Goal: Task Accomplishment & Management: Manage account settings

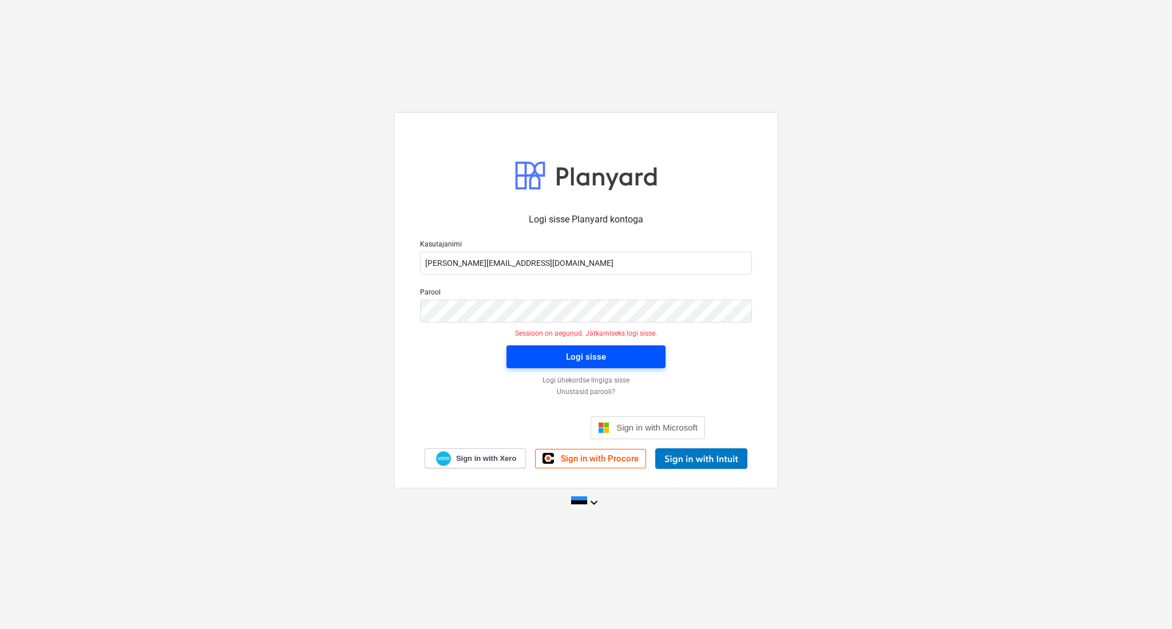
click at [513, 351] on button "Logi sisse" at bounding box center [585, 357] width 159 height 23
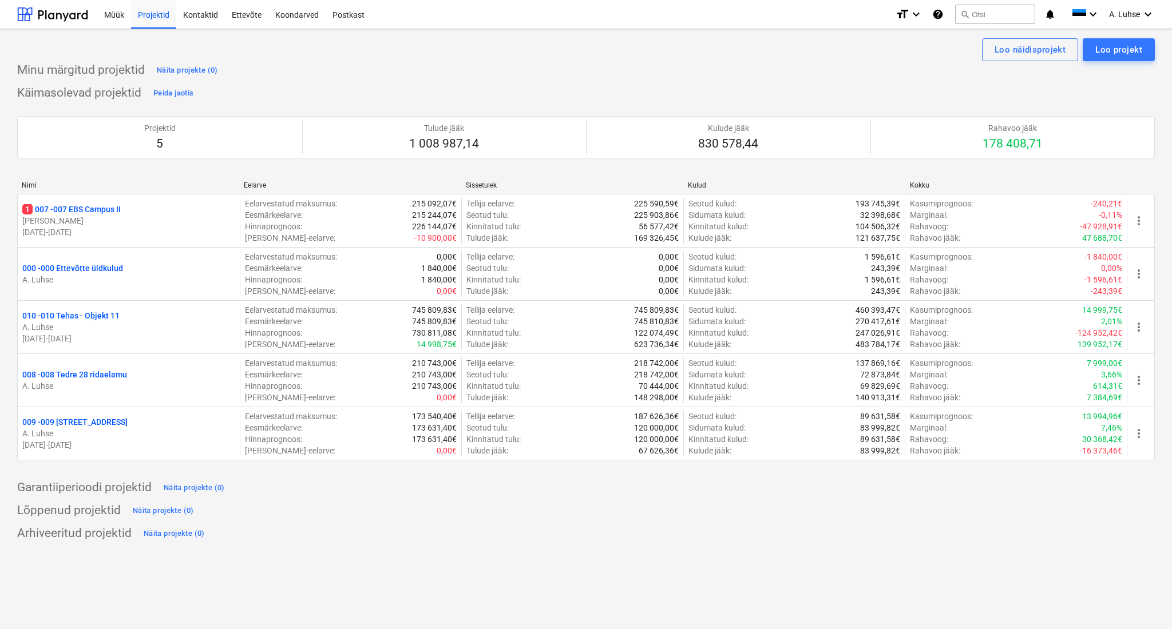
click at [307, 86] on div "Käimasolevad projektid Peida jaotis Projektid 5 Tulude jääk 1 008 987,14 Kulude…" at bounding box center [586, 279] width 1138 height 390
click at [60, 20] on div at bounding box center [52, 14] width 71 height 29
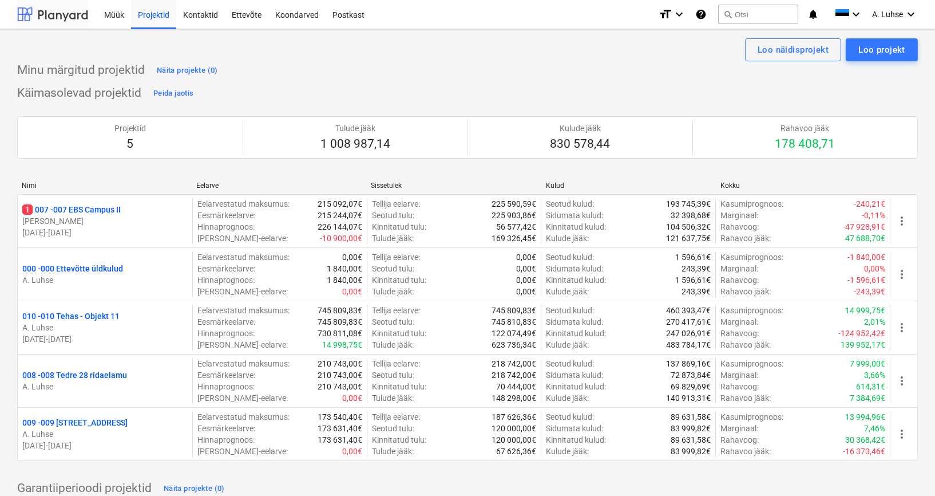
click at [65, 16] on div at bounding box center [52, 14] width 71 height 29
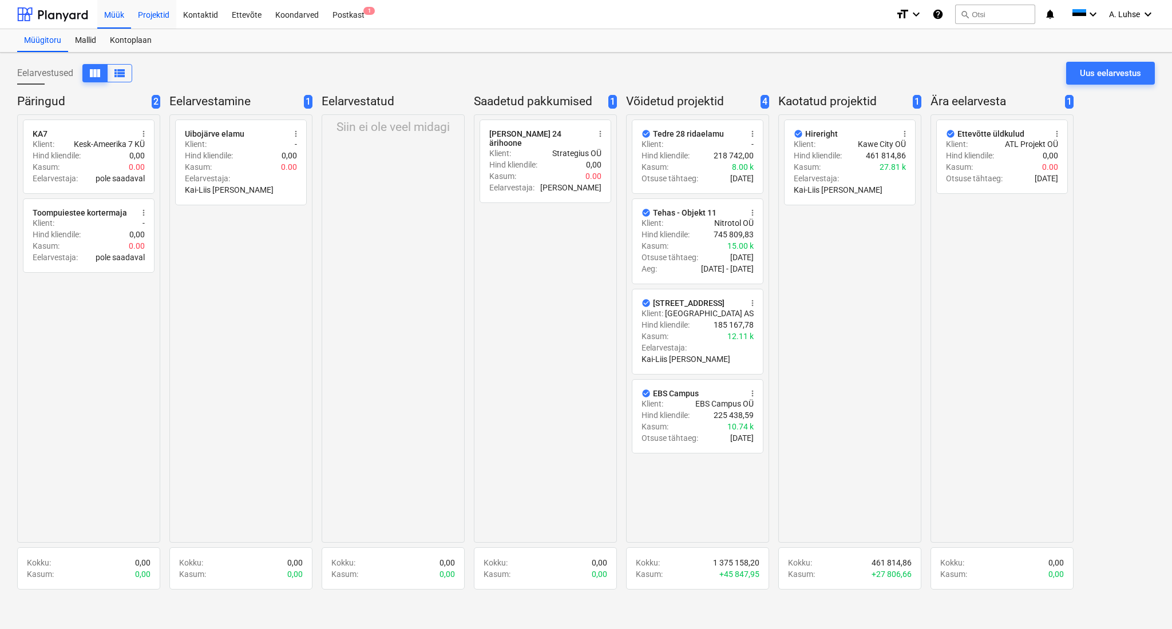
click at [148, 17] on div "Projektid" at bounding box center [153, 13] width 45 height 29
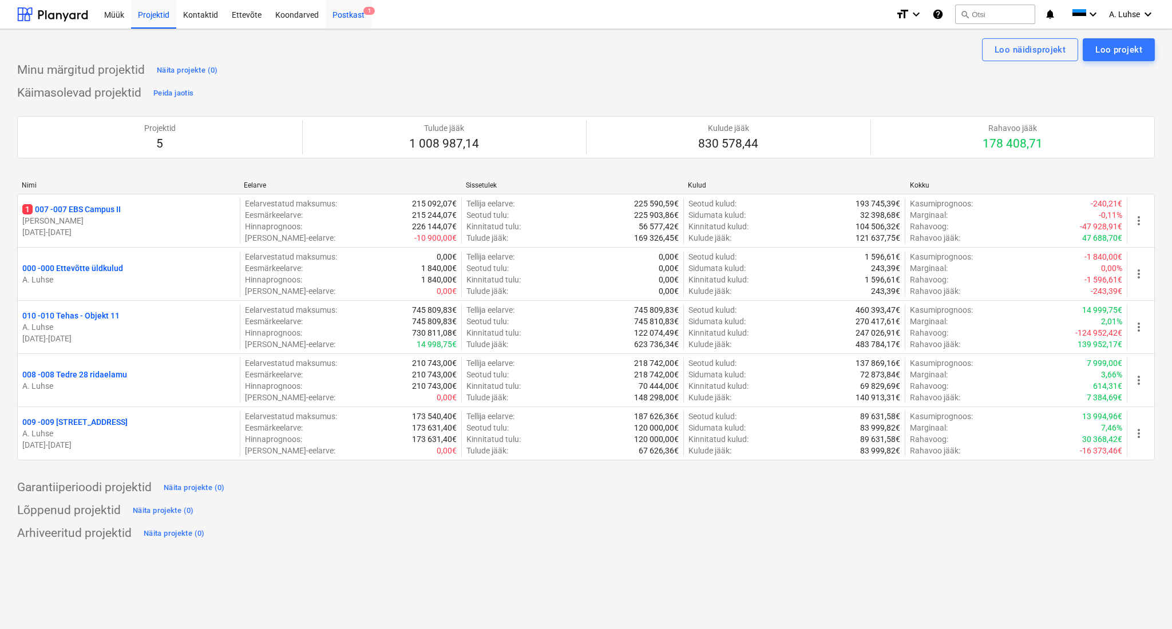
click at [361, 20] on div "Postkast 1" at bounding box center [349, 13] width 46 height 29
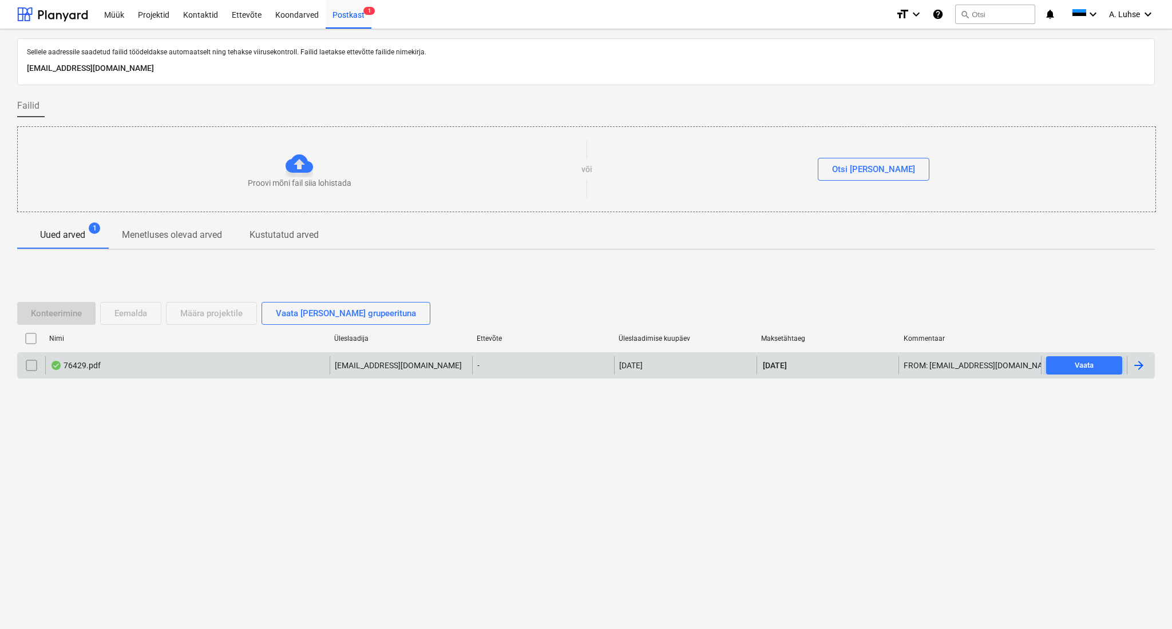
click at [224, 367] on div "76429.pdf" at bounding box center [187, 365] width 284 height 18
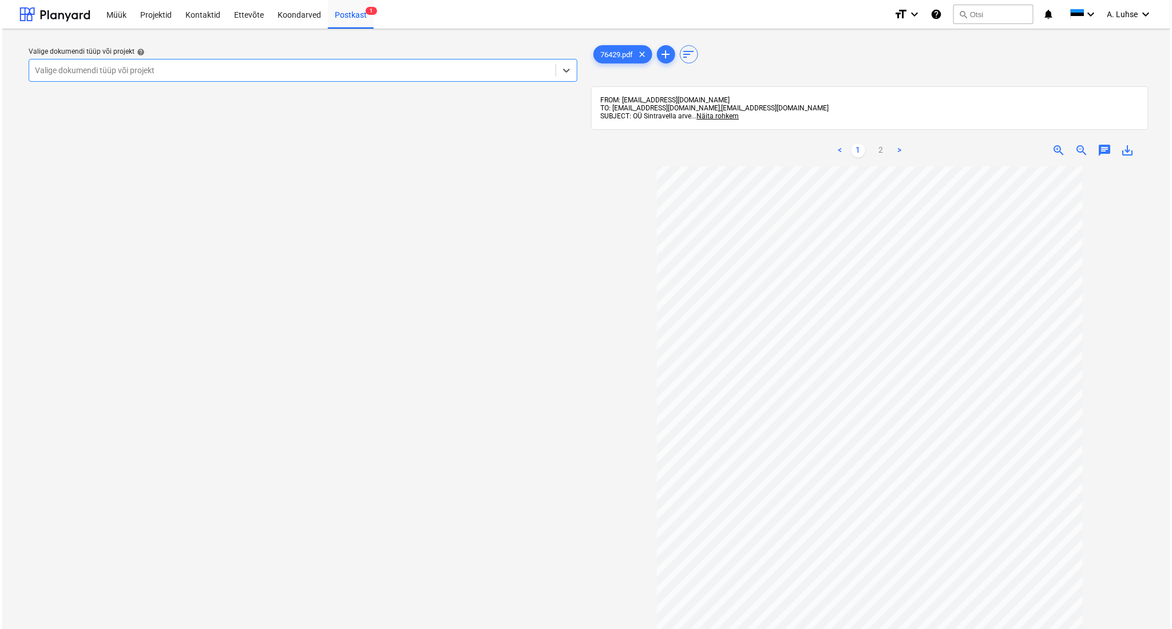
scroll to position [6, 0]
click at [875, 152] on link "2" at bounding box center [879, 151] width 14 height 14
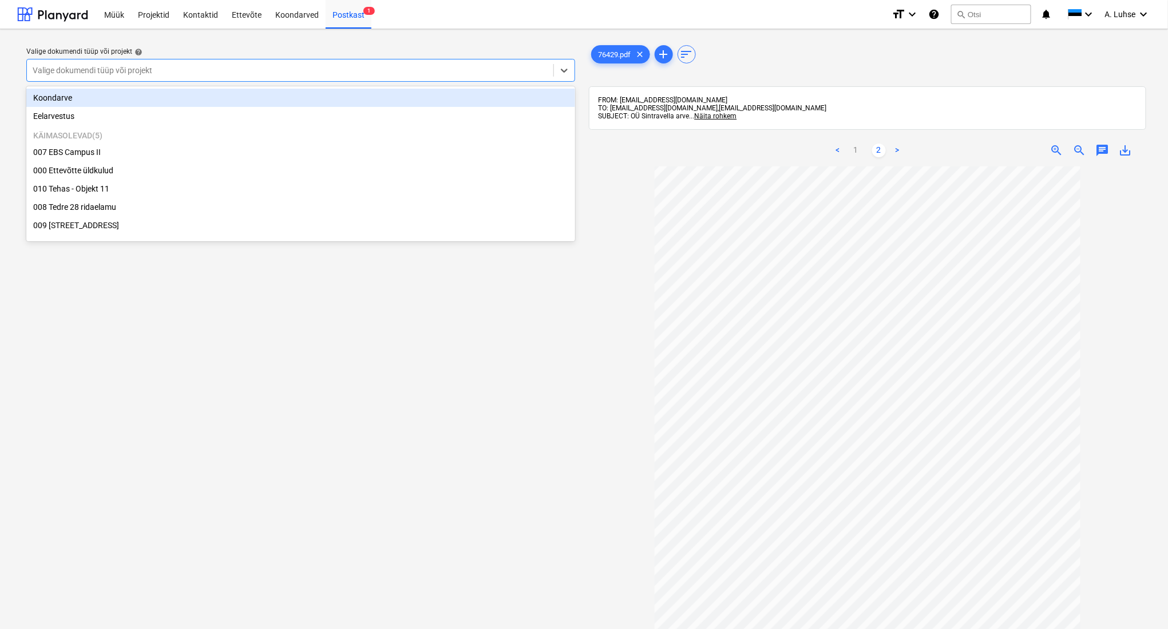
click at [403, 72] on div at bounding box center [290, 70] width 515 height 11
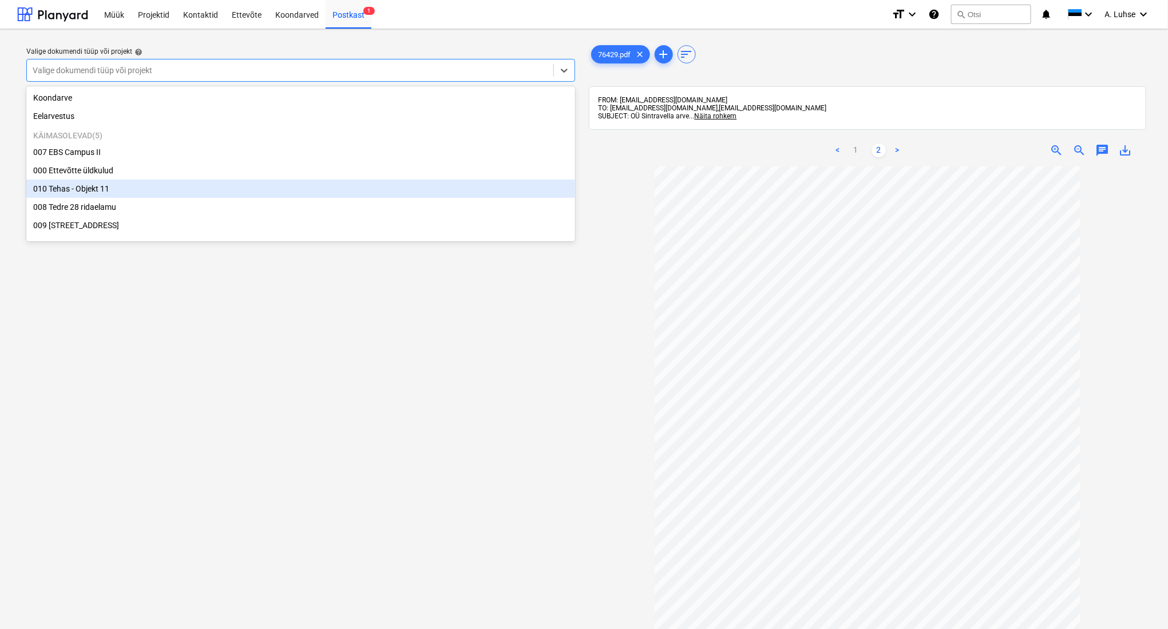
click at [375, 187] on div "010 Tehas - Objekt 11" at bounding box center [300, 189] width 549 height 18
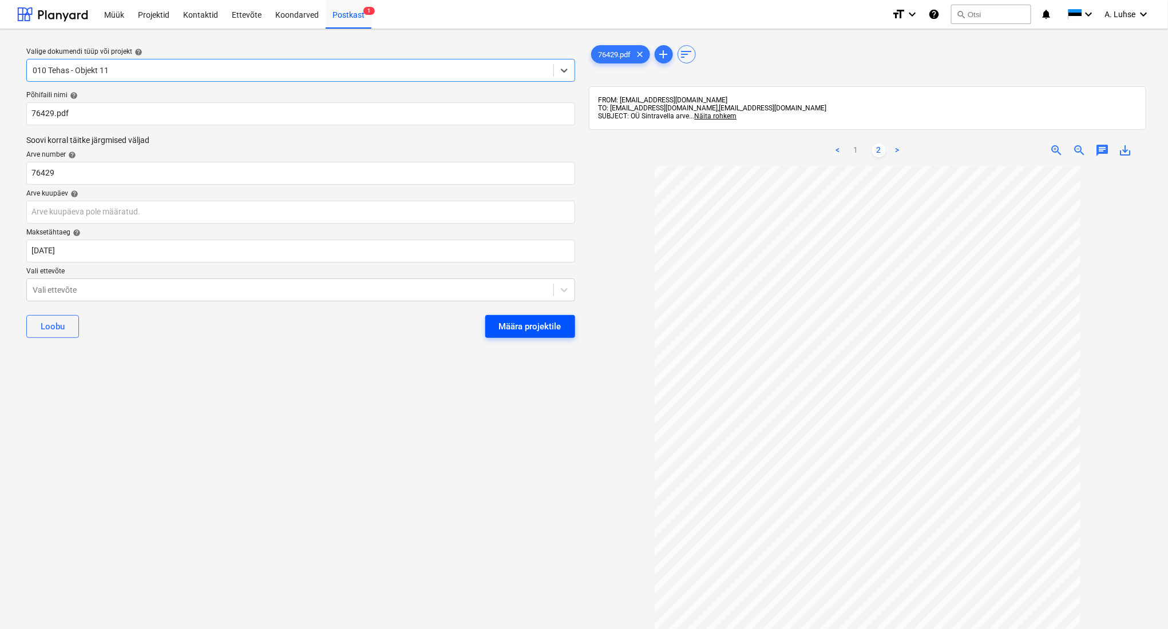
click at [502, 325] on div "Määra projektile" at bounding box center [530, 326] width 62 height 15
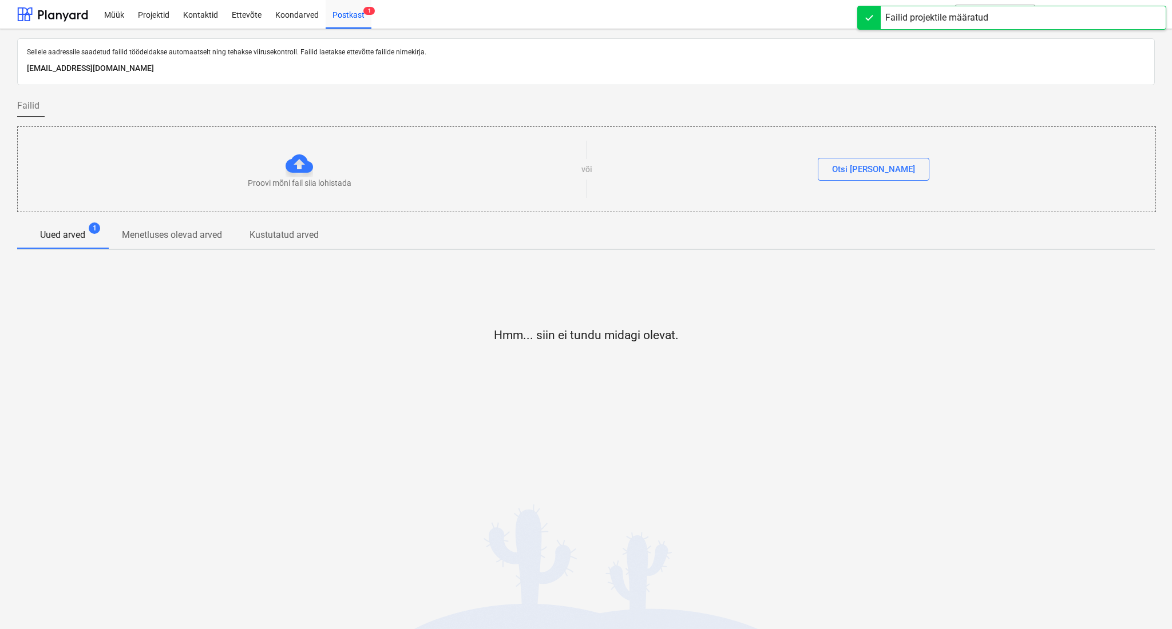
click at [477, 272] on div "Hmm... siin ei tundu midagi olevat." at bounding box center [586, 345] width 1138 height 172
click at [72, 10] on div at bounding box center [52, 14] width 71 height 29
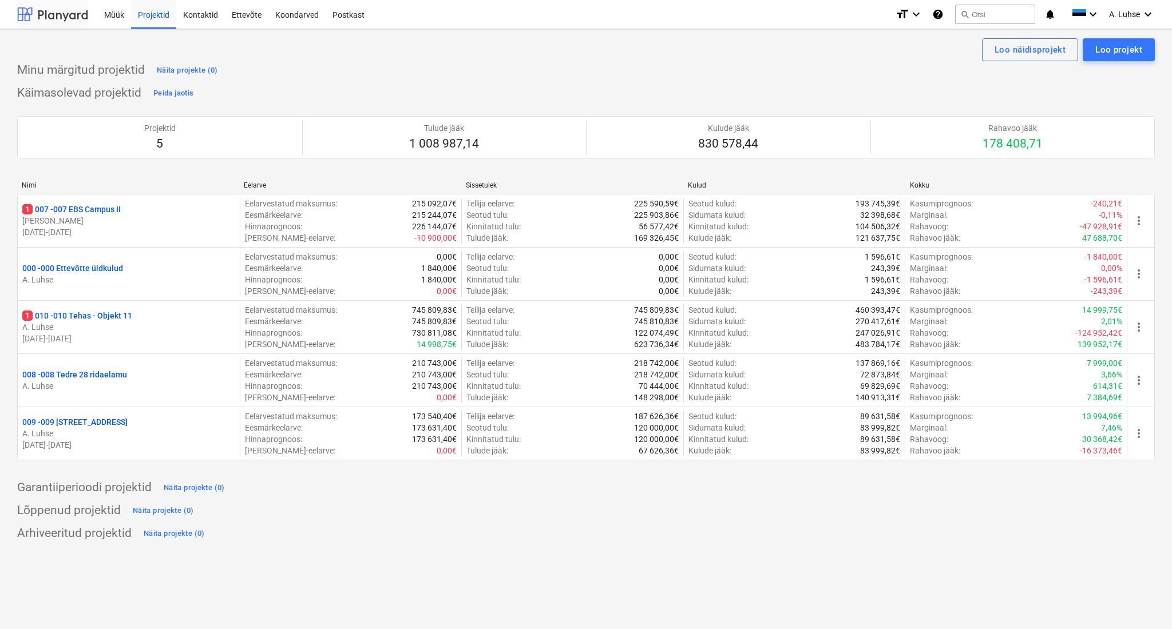
click at [58, 18] on div at bounding box center [52, 14] width 71 height 29
click at [409, 512] on div "Lõppenud projektid Näita projekte (0)" at bounding box center [586, 511] width 1138 height 18
click at [909, 81] on div "Minu märgitud projektid Näita projekte (0) Käimasolevad projektid Peida jaotis …" at bounding box center [586, 302] width 1138 height 482
click at [455, 51] on div "Loo näidisprojekt Loo projekt" at bounding box center [586, 49] width 1138 height 23
click at [378, 96] on div "Käimasolevad projektid Peida jaotis Projektid 5 Tulude jääk 1 008 987,14 Kulude…" at bounding box center [586, 279] width 1138 height 390
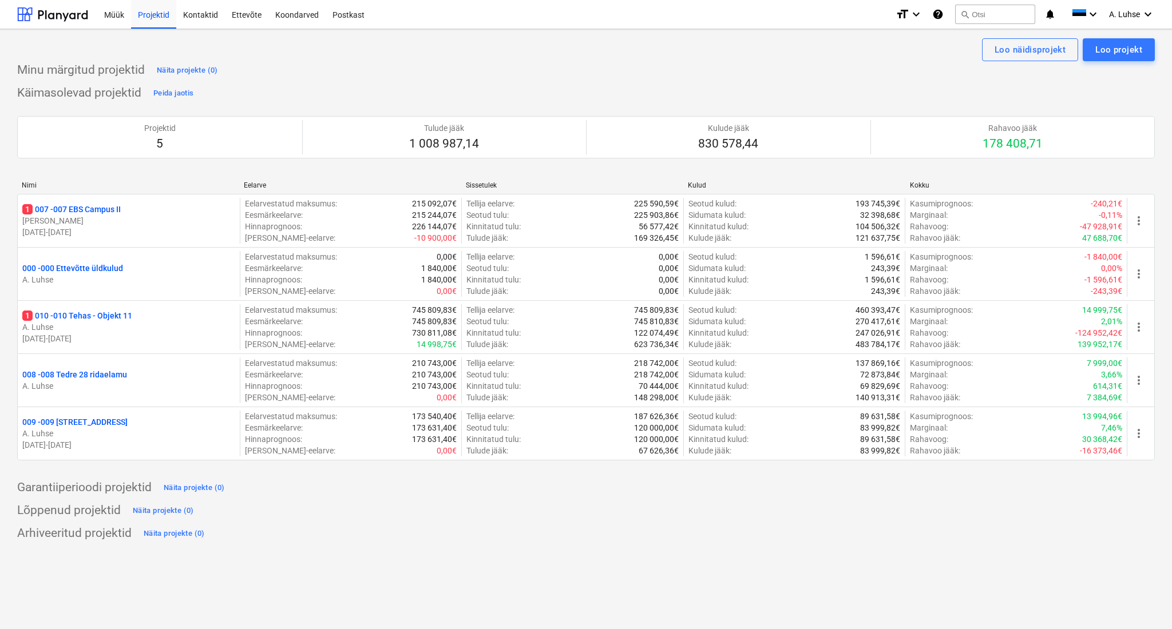
click at [501, 491] on div "Garantiiperioodi projektid Näita projekte (0)" at bounding box center [586, 488] width 1138 height 18
click at [303, 184] on div "Eelarve" at bounding box center [350, 185] width 213 height 8
click at [68, 12] on div at bounding box center [52, 14] width 71 height 29
